Goal: Task Accomplishment & Management: Use online tool/utility

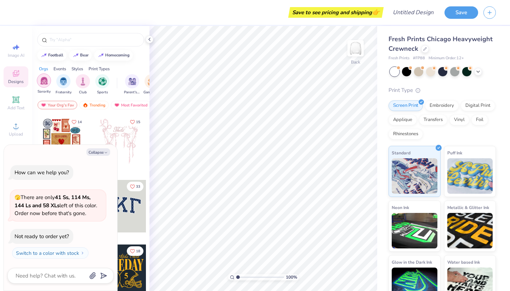
click at [48, 80] on img "filter for Sorority" at bounding box center [44, 81] width 8 height 8
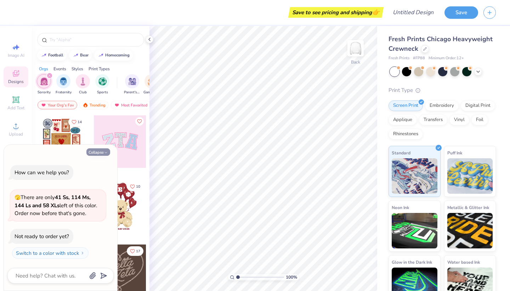
click at [108, 152] on icon "button" at bounding box center [106, 152] width 4 height 4
type textarea "x"
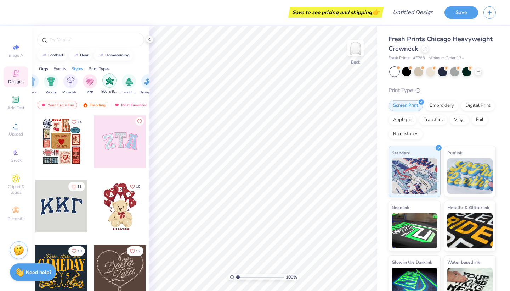
scroll to position [0, 385]
click at [68, 88] on div "Minimalist" at bounding box center [69, 83] width 16 height 21
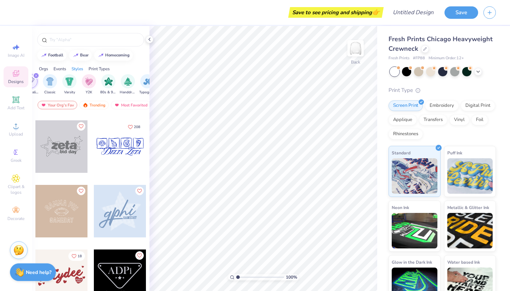
scroll to position [60, 0]
click at [113, 158] on div at bounding box center [120, 146] width 52 height 52
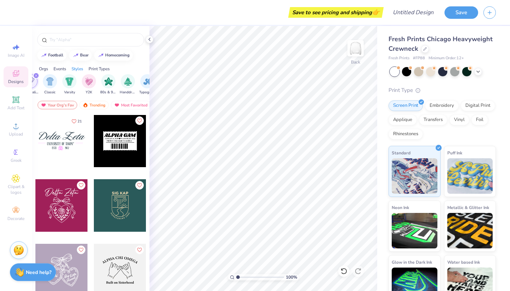
scroll to position [385, 0]
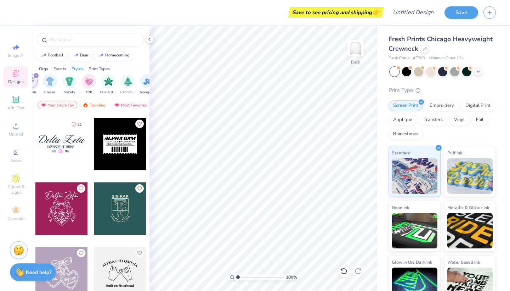
click at [66, 149] on div at bounding box center [61, 144] width 52 height 52
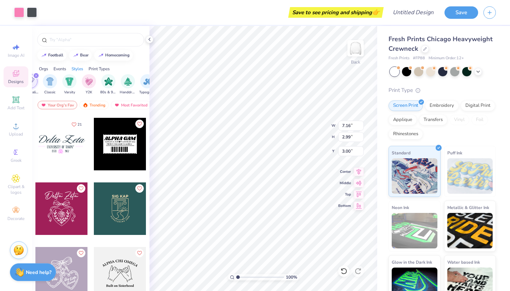
type input "7.16"
type input "2.99"
type input "7.04"
type input "1.43"
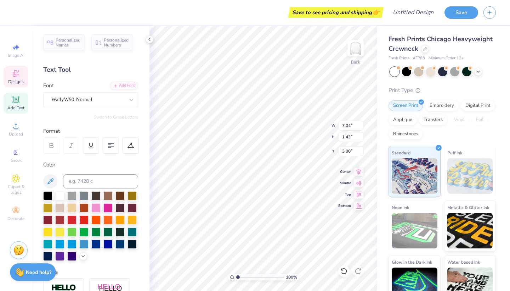
scroll to position [0, 2]
type textarea "Delta Rho Panthers"
type input "9.78"
type input "1.13"
type input "3.00"
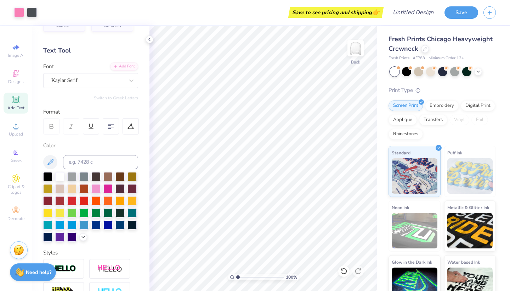
scroll to position [20, 0]
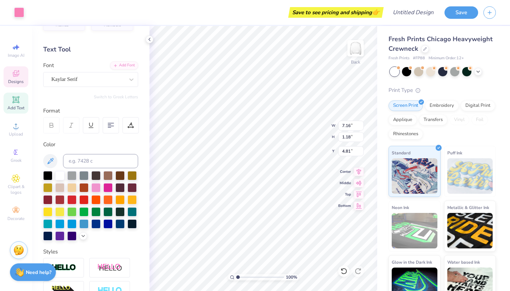
type input "2.70"
type input "0.40"
type input "5.43"
click at [15, 160] on span "Greek" at bounding box center [16, 160] width 11 height 6
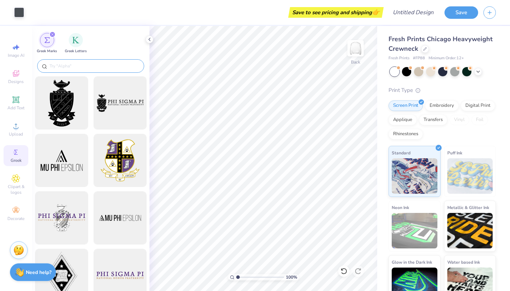
click at [84, 66] on input "text" at bounding box center [94, 65] width 91 height 7
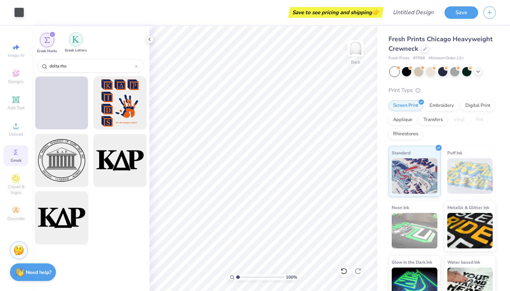
type input "delta rho"
click at [73, 43] on div "filter for Greek Letters" at bounding box center [76, 39] width 14 height 14
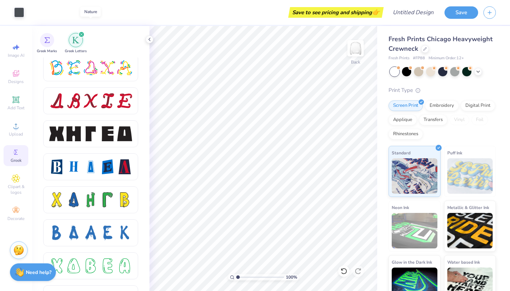
scroll to position [894, 0]
click at [126, 134] on div at bounding box center [124, 133] width 15 height 15
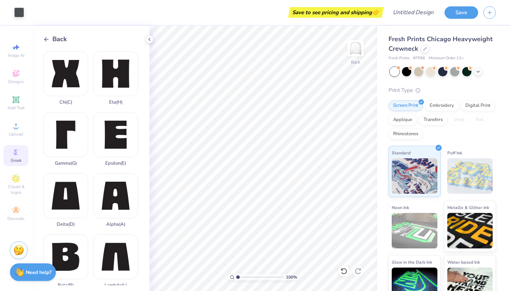
click at [45, 39] on icon at bounding box center [46, 39] width 6 height 6
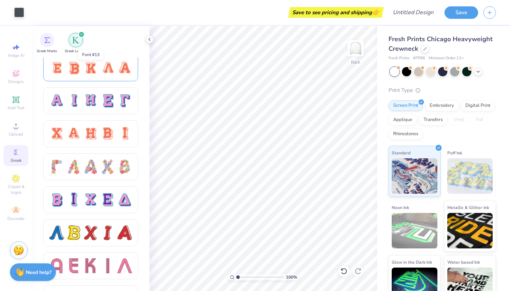
scroll to position [465, 0]
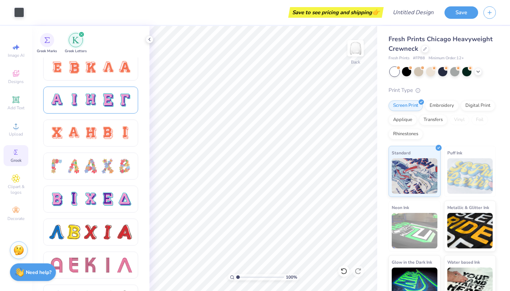
click at [91, 104] on div at bounding box center [90, 100] width 15 height 15
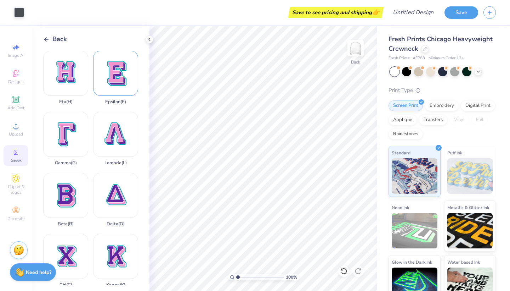
scroll to position [65, 0]
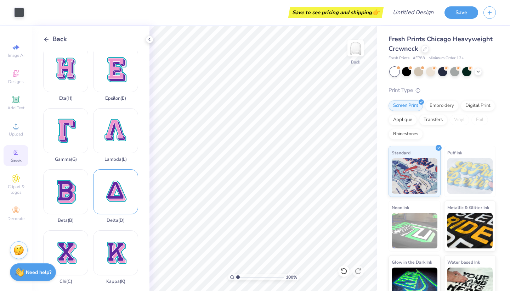
click at [116, 191] on div "Delta ( D )" at bounding box center [115, 196] width 45 height 54
click at [46, 39] on icon at bounding box center [46, 39] width 6 height 6
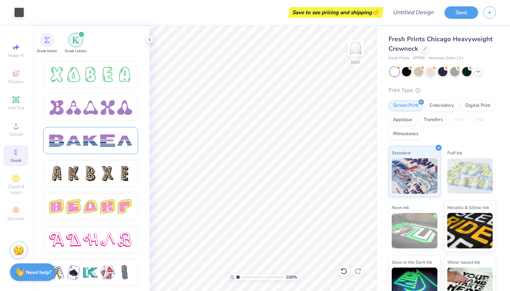
scroll to position [1080, 0]
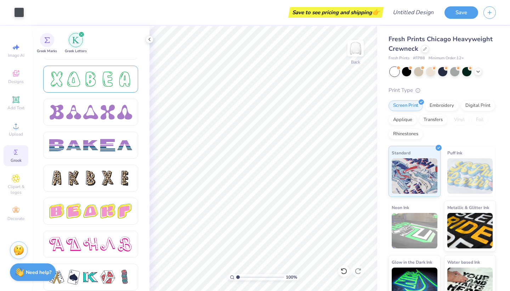
click at [97, 75] on div at bounding box center [90, 79] width 15 height 15
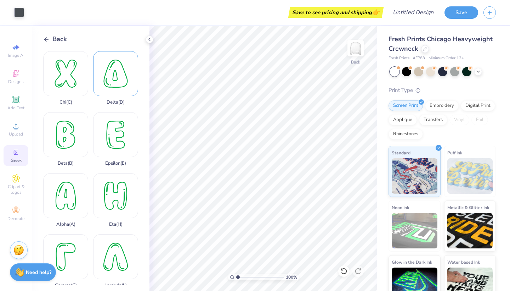
scroll to position [0, 0]
click at [123, 84] on div "Delta ( D )" at bounding box center [115, 78] width 45 height 54
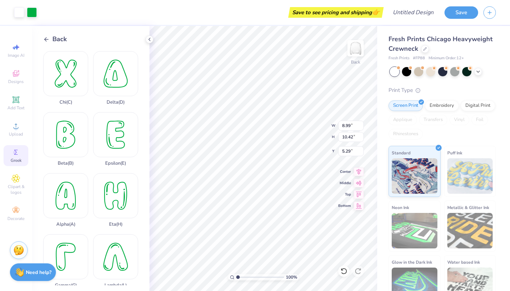
type input "1.44"
type input "1.67"
